Goal: Transaction & Acquisition: Purchase product/service

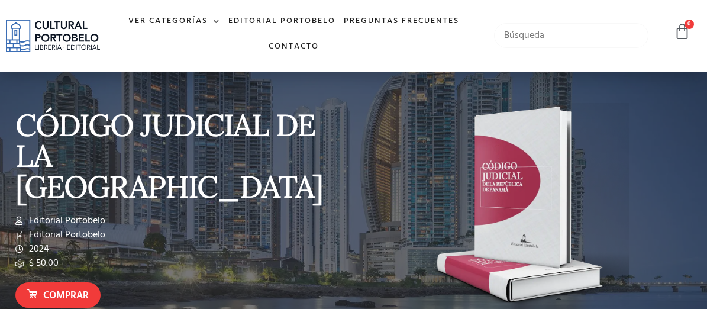
drag, startPoint x: 0, startPoint y: 0, endPoint x: 516, endPoint y: 31, distance: 517.3
click at [516, 31] on input "text" at bounding box center [571, 35] width 155 height 25
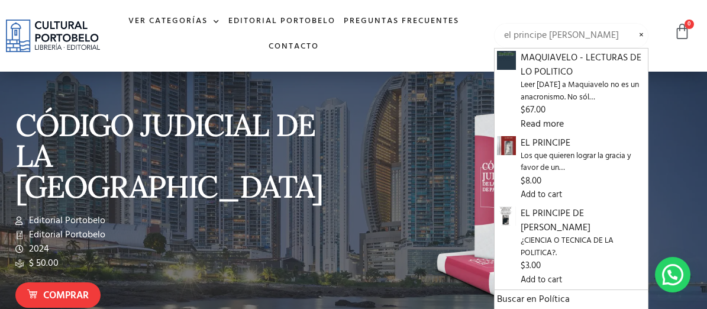
type input "el principe de maquiavelo"
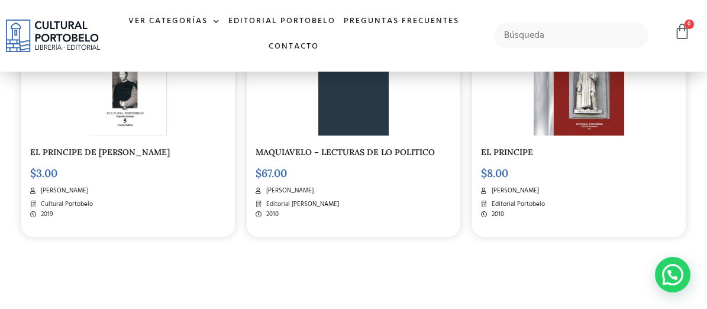
scroll to position [355, 0]
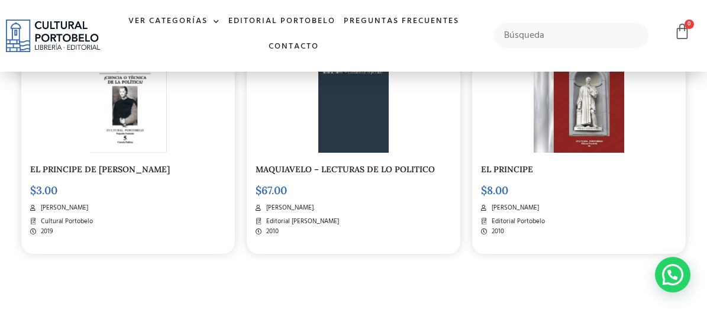
click at [601, 143] on img at bounding box center [579, 91] width 90 height 124
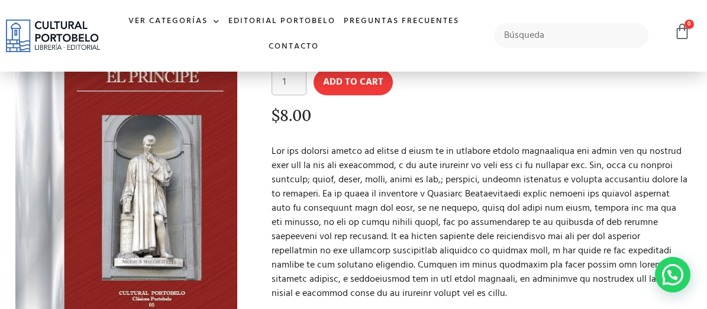
scroll to position [118, 0]
